Goal: Task Accomplishment & Management: Manage account settings

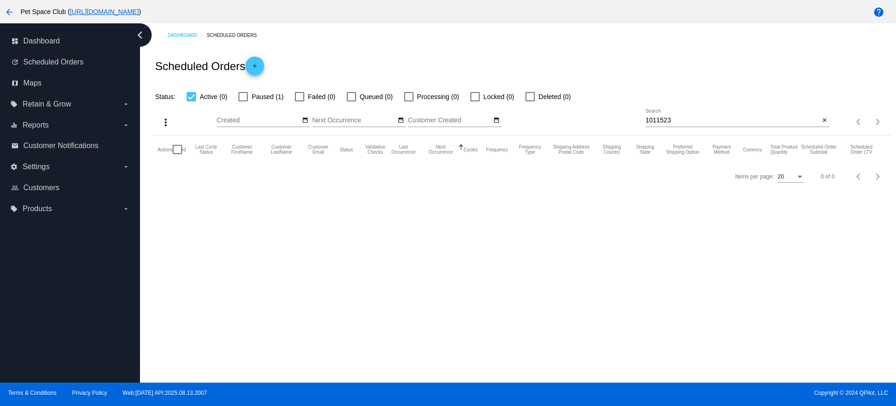
click at [242, 95] on div at bounding box center [242, 96] width 9 height 9
click at [243, 101] on input "Paused (1)" at bounding box center [243, 101] width 0 height 0
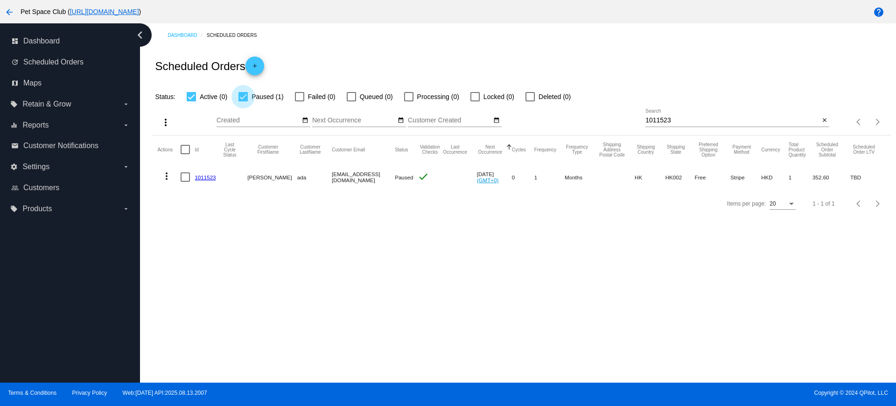
click at [242, 96] on div at bounding box center [242, 96] width 9 height 9
click at [243, 101] on input "Paused (1)" at bounding box center [243, 101] width 0 height 0
checkbox input "false"
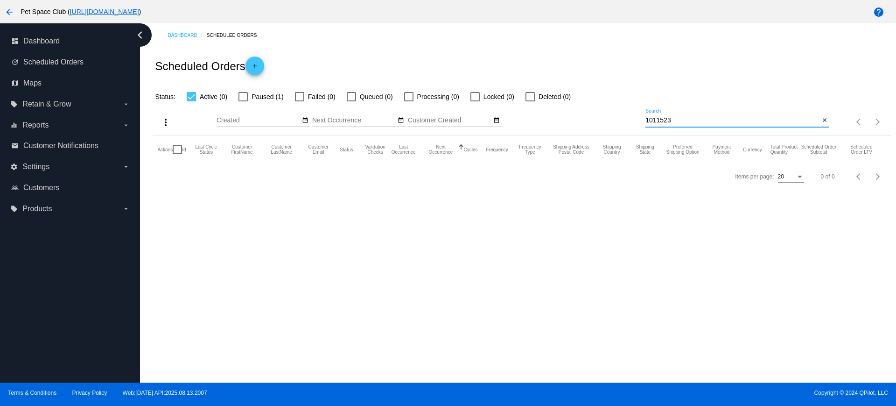
drag, startPoint x: 679, startPoint y: 123, endPoint x: 611, endPoint y: 118, distance: 67.9
click at [611, 118] on div "more_vert Aug Jan Feb Mar Apr 1" at bounding box center [522, 118] width 738 height 33
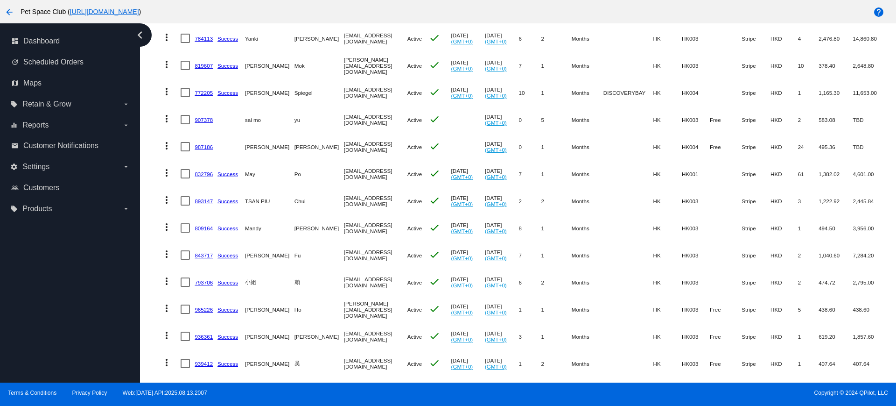
scroll to position [233, 0]
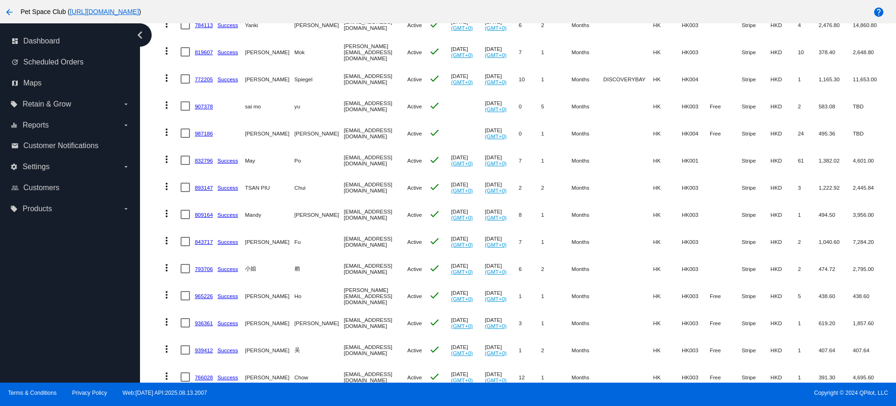
click at [145, 299] on div "Dashboard Scheduled Orders Scheduled Orders add Status: Active (291) Paused (12…" at bounding box center [518, 202] width 756 height 359
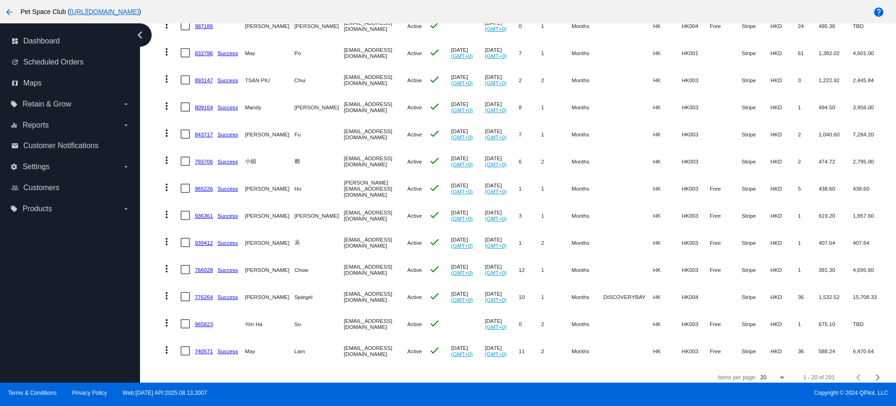
scroll to position [357, 0]
